Goal: Task Accomplishment & Management: Manage account settings

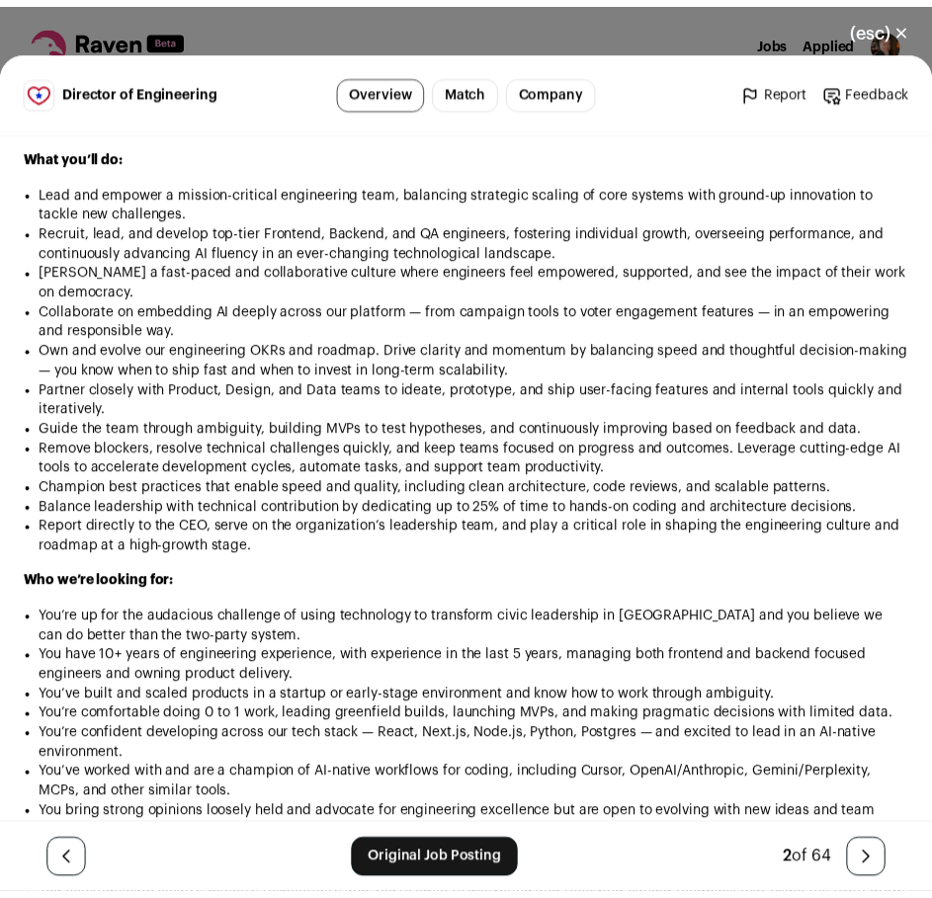
scroll to position [1482, 0]
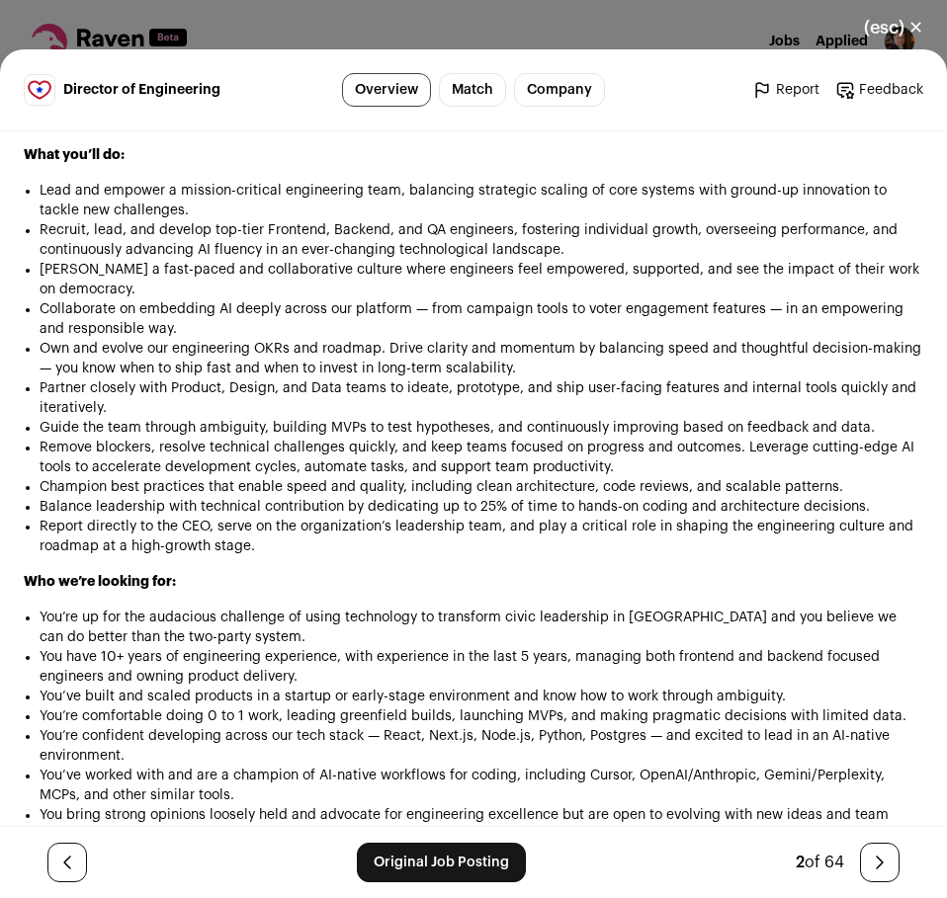
click at [880, 36] on button "(esc) ✕" at bounding box center [893, 27] width 107 height 43
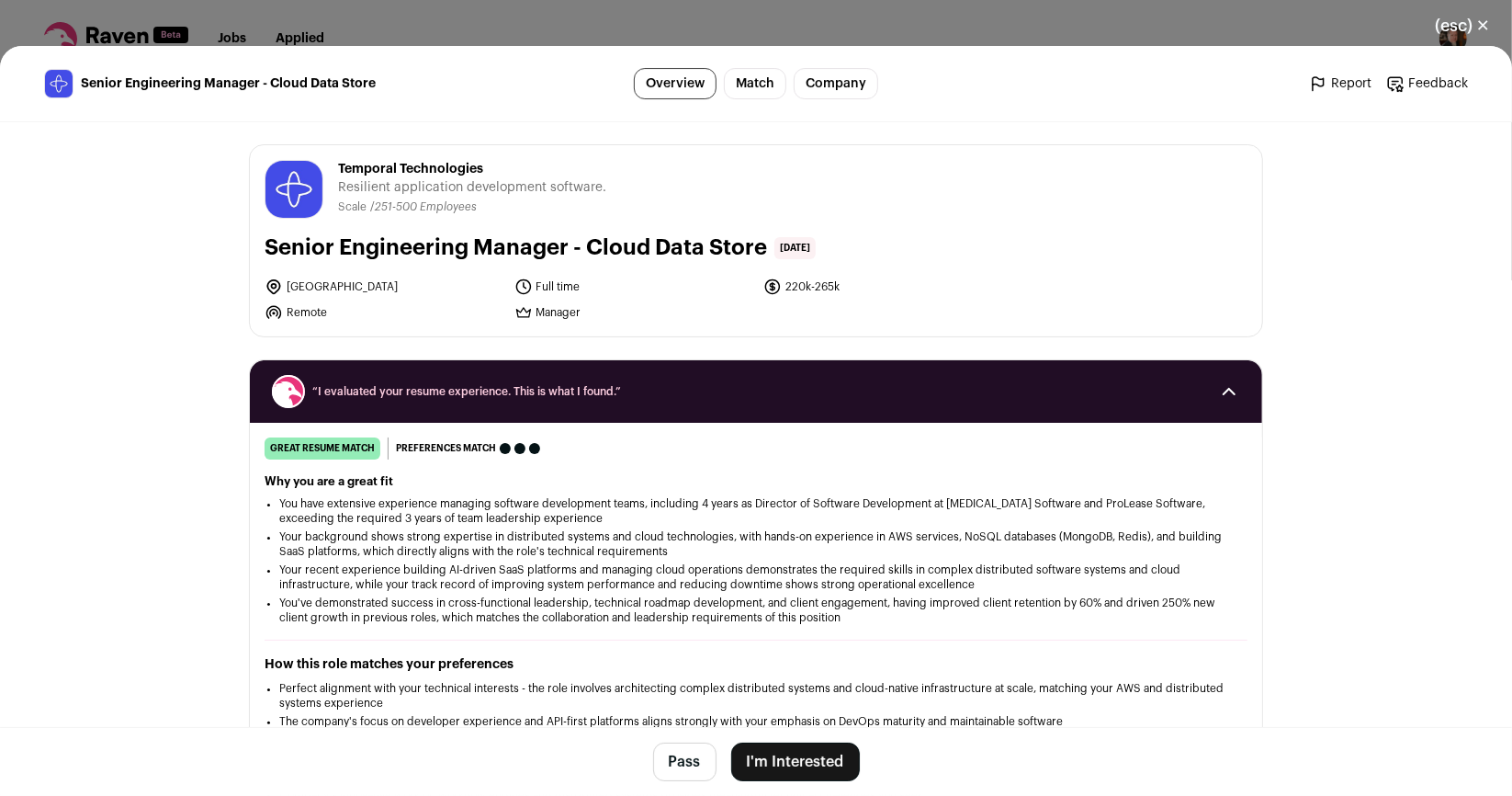
click at [45, 27] on div "(esc) ✕ Senior Engineering Manager - Cloud Data Store Overview Match Company Re…" at bounding box center [756, 398] width 1512 height 796
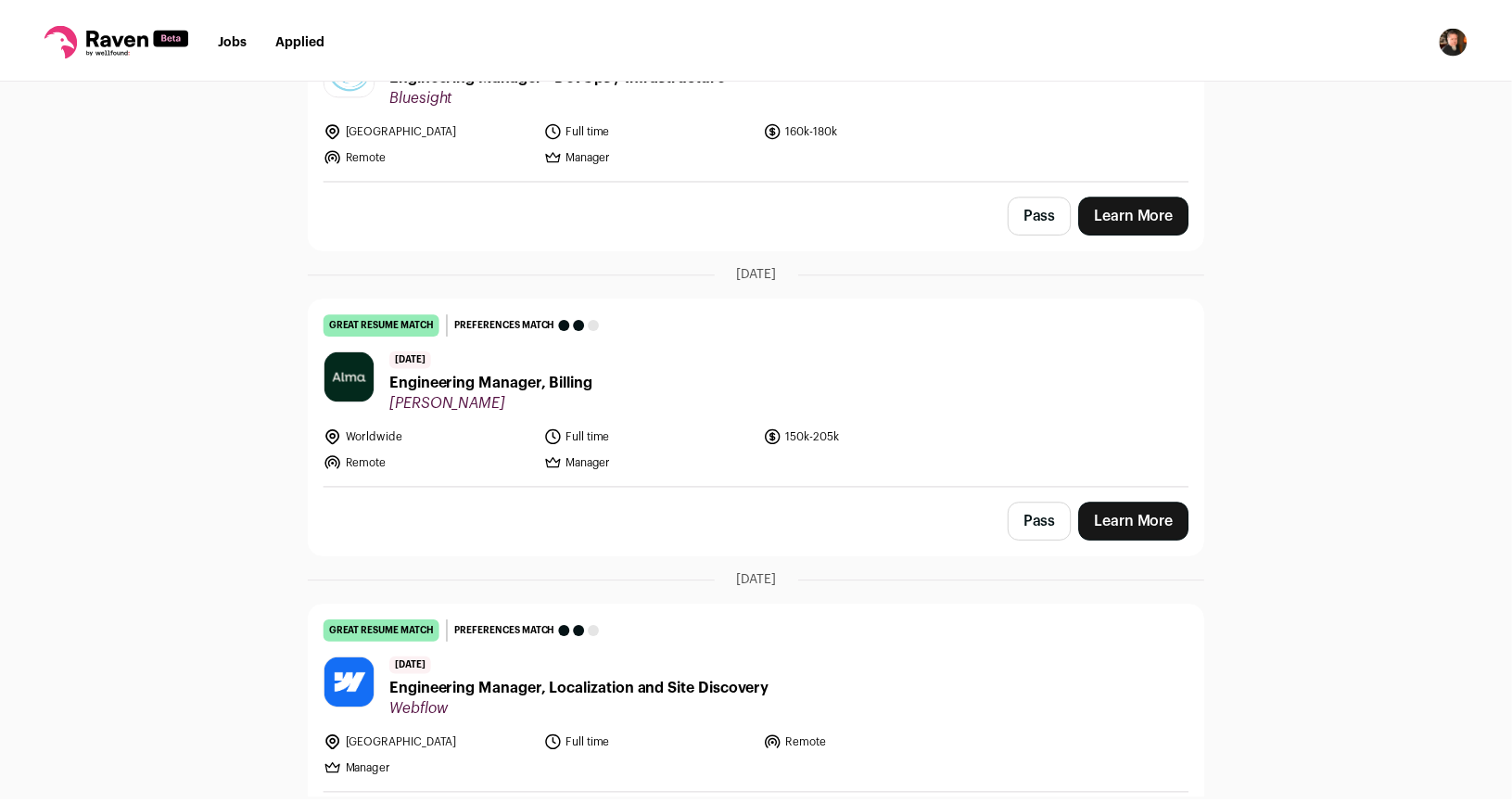
scroll to position [544, 0]
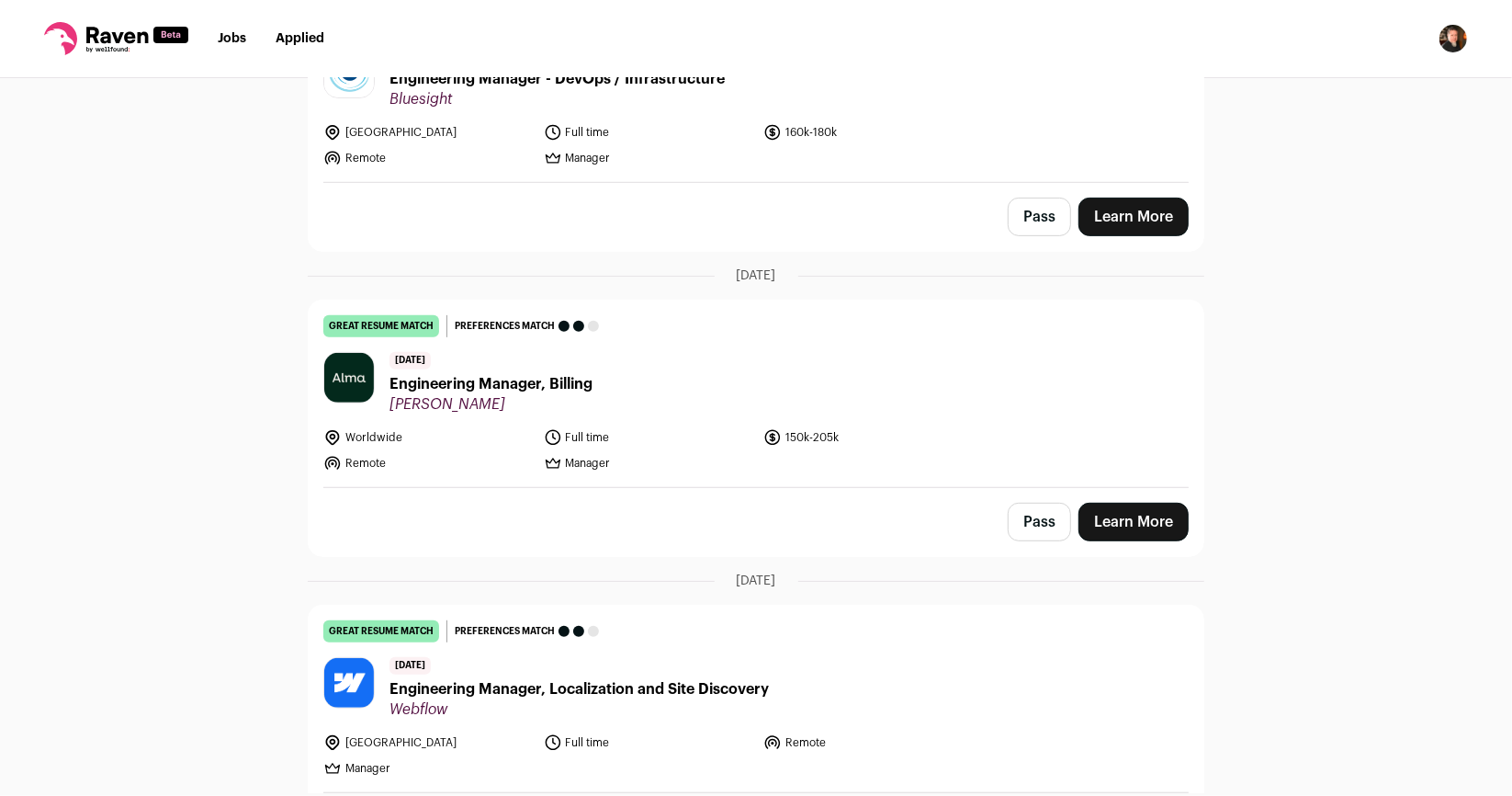
click at [294, 38] on link "Applied" at bounding box center [299, 39] width 48 height 13
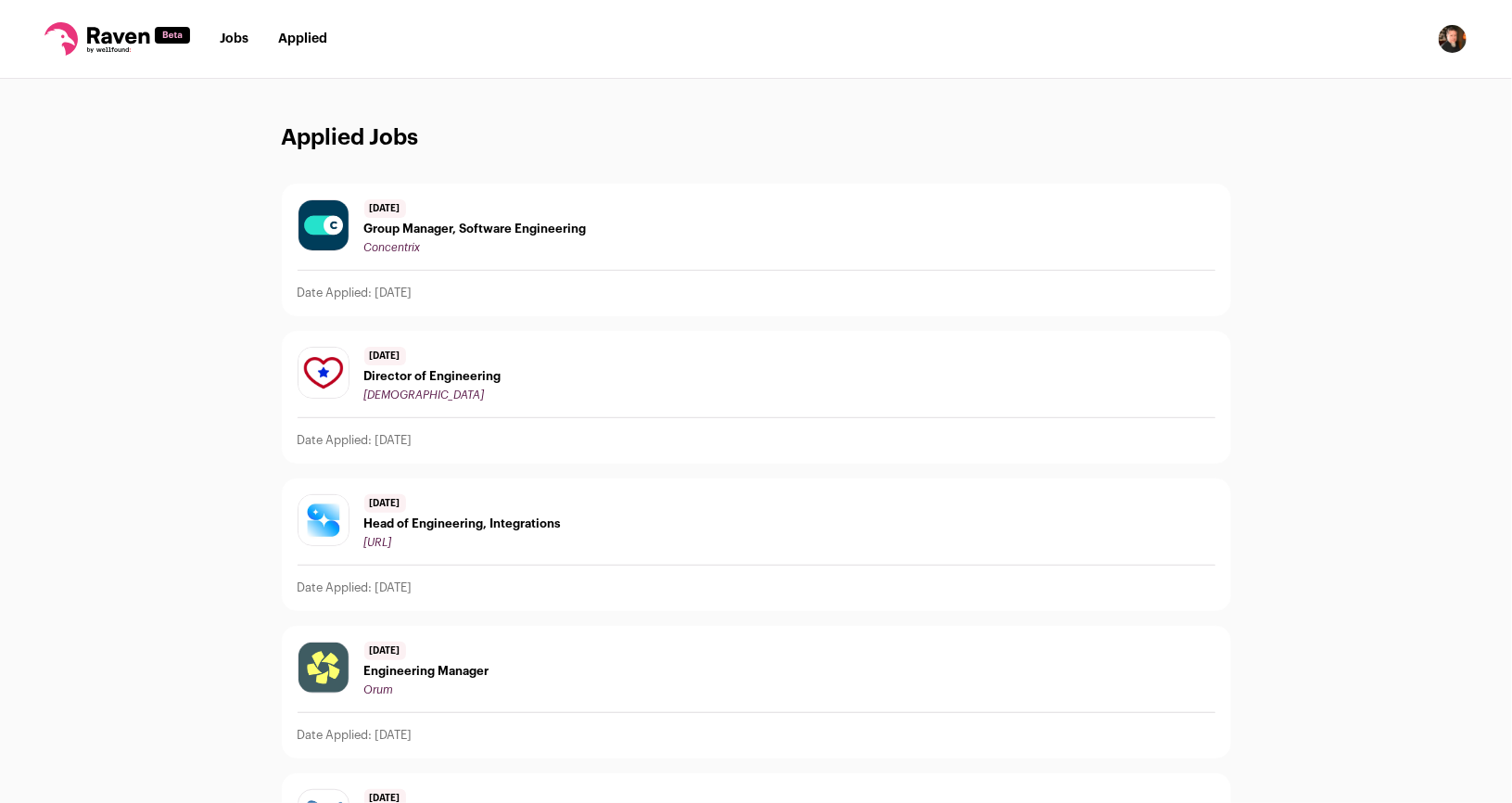
click at [296, 37] on link "Applied" at bounding box center [302, 39] width 49 height 13
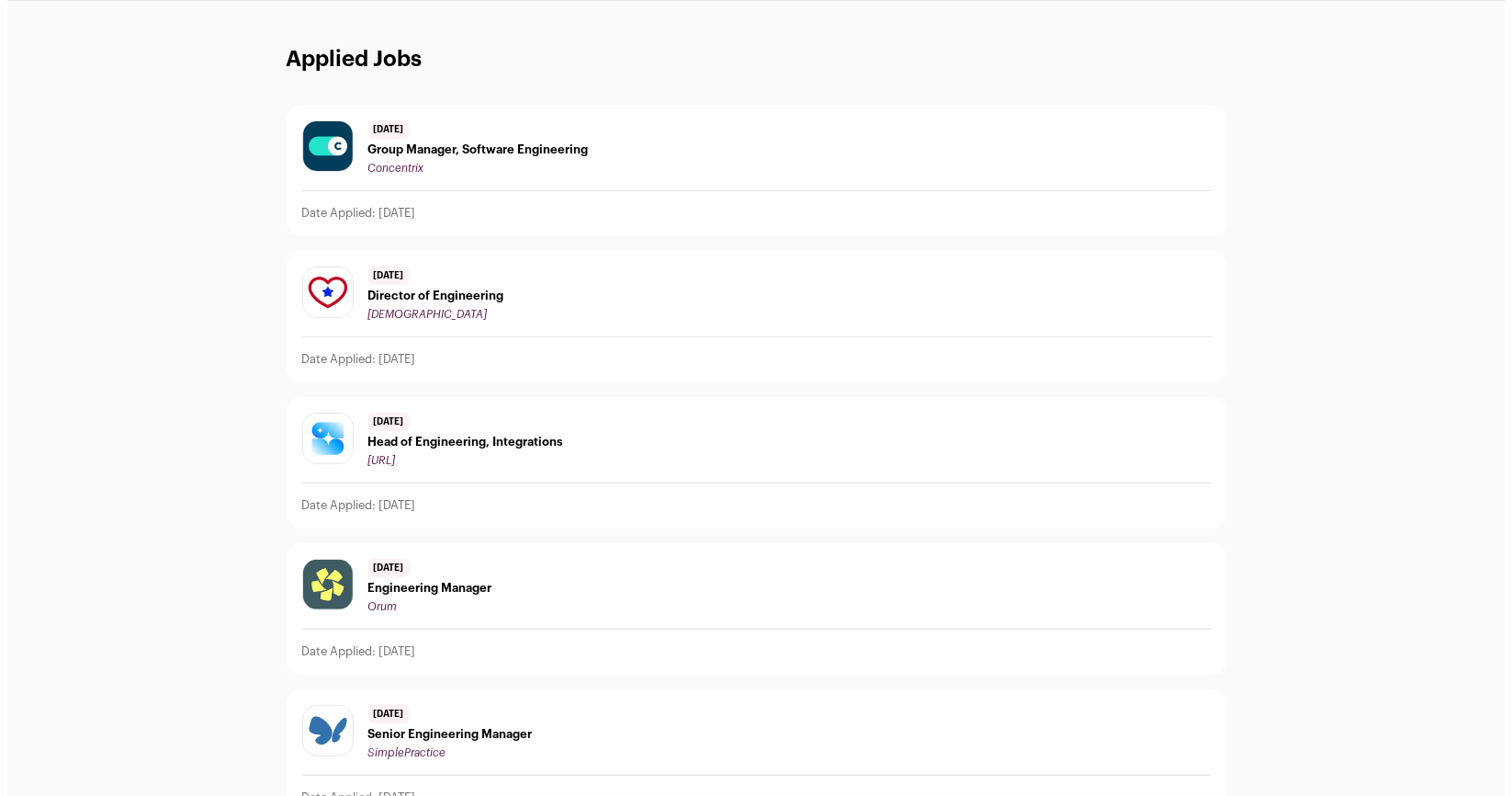
scroll to position [113, 0]
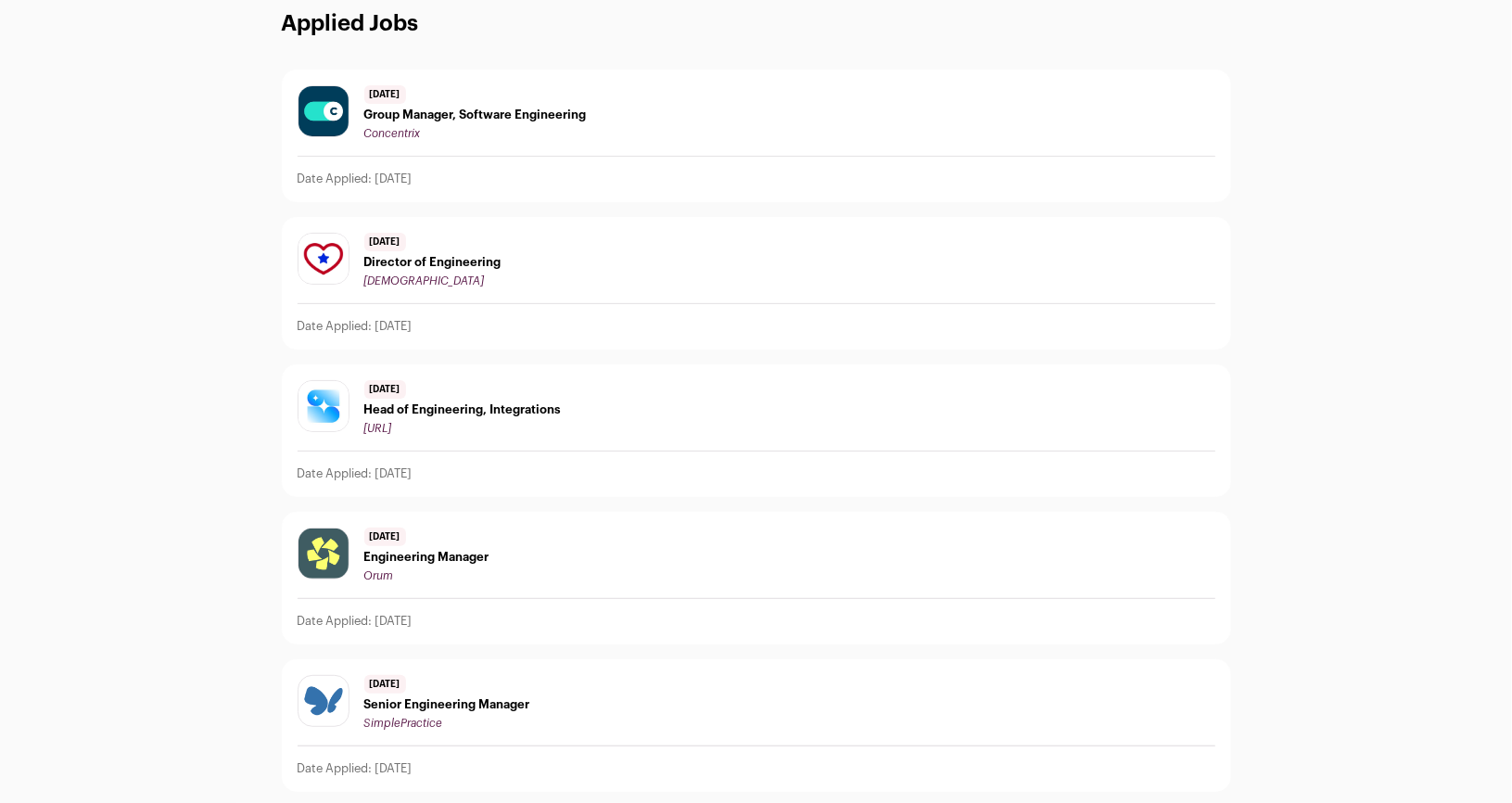
click at [331, 250] on img at bounding box center [323, 258] width 50 height 50
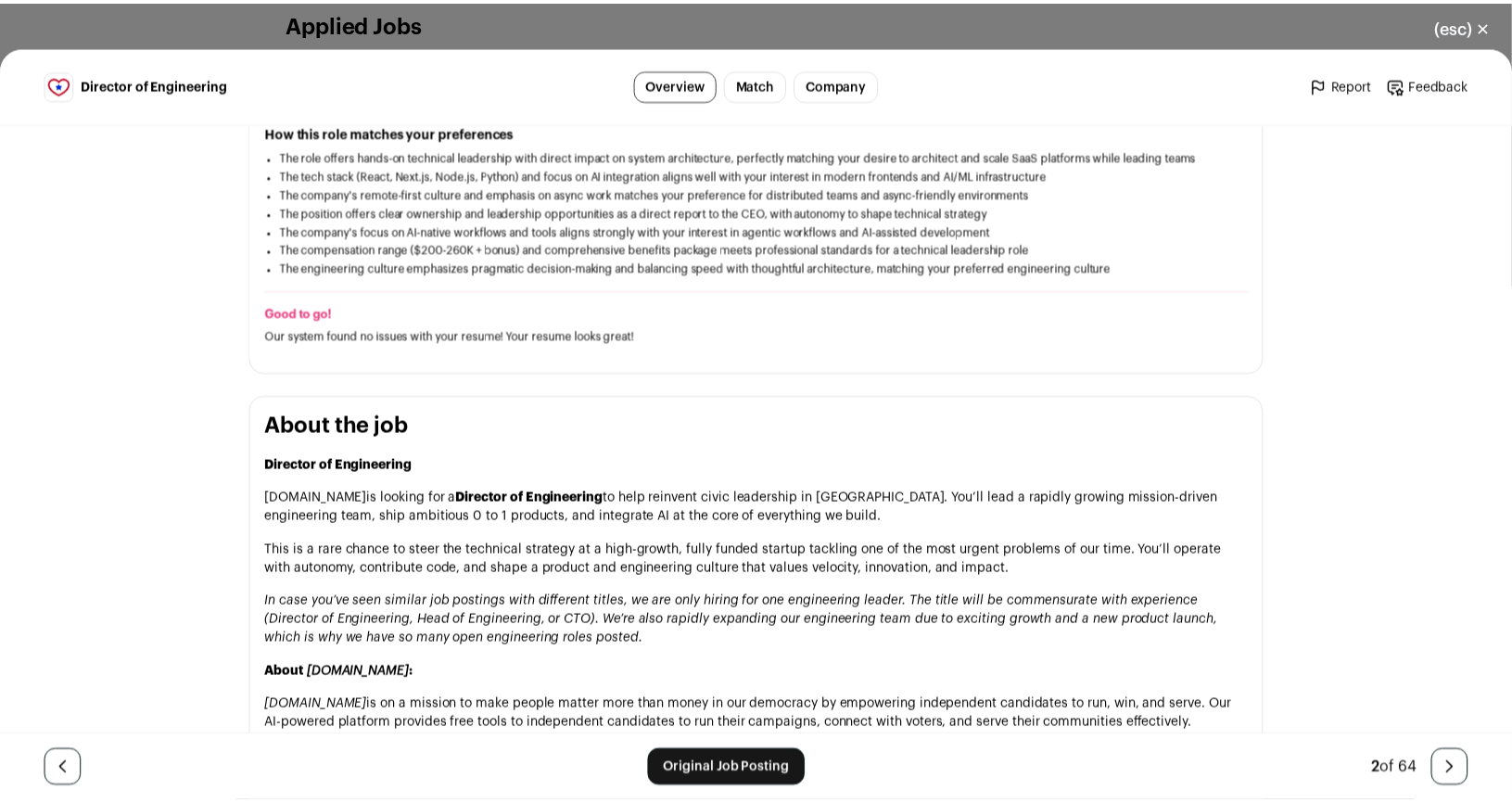
scroll to position [538, 0]
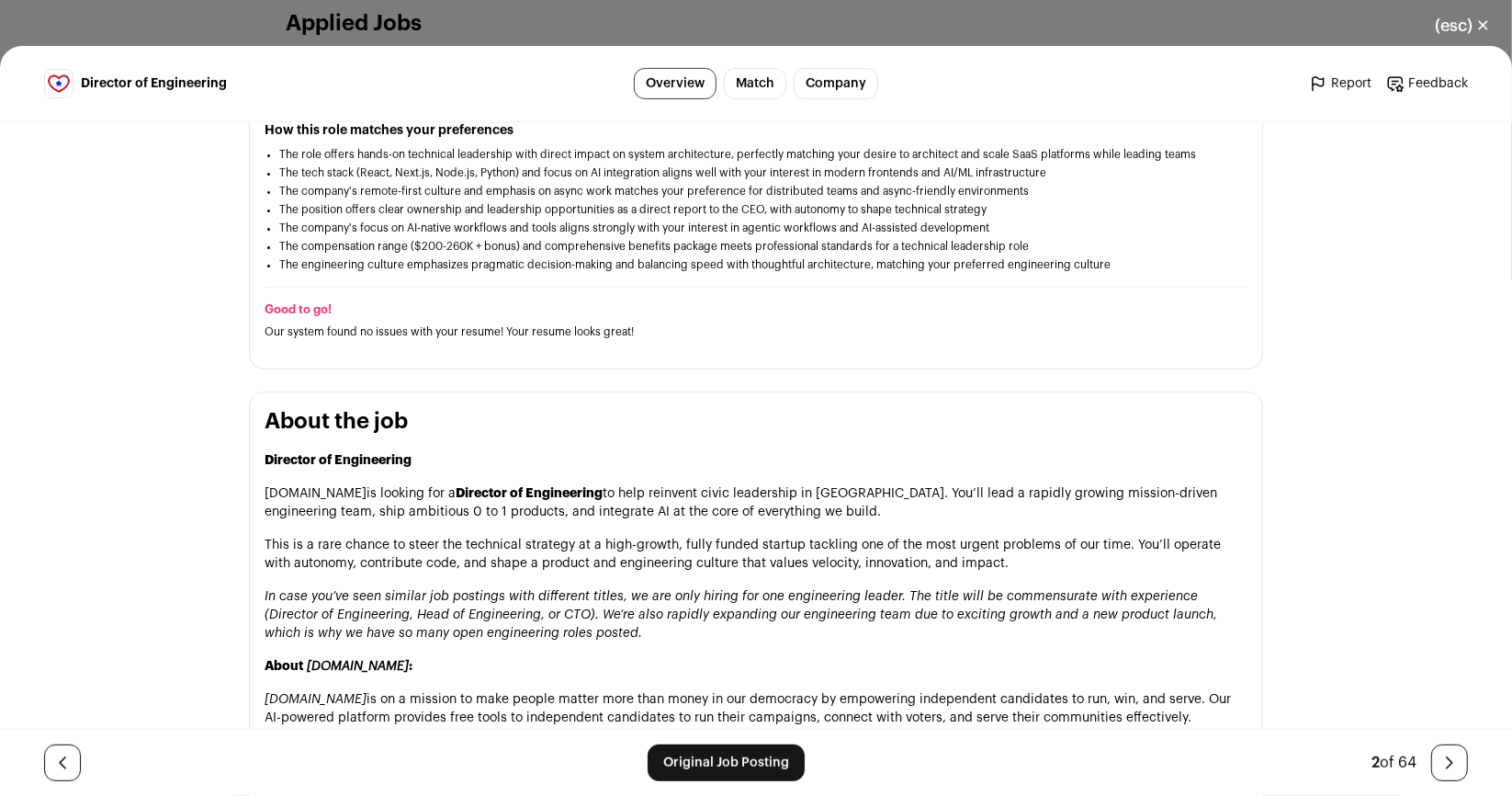
click at [216, 16] on div "(esc) ✕ Director of Engineering Overview Match Company Report Feedback Report F…" at bounding box center [756, 398] width 1512 height 796
